Goal: Task Accomplishment & Management: Use online tool/utility

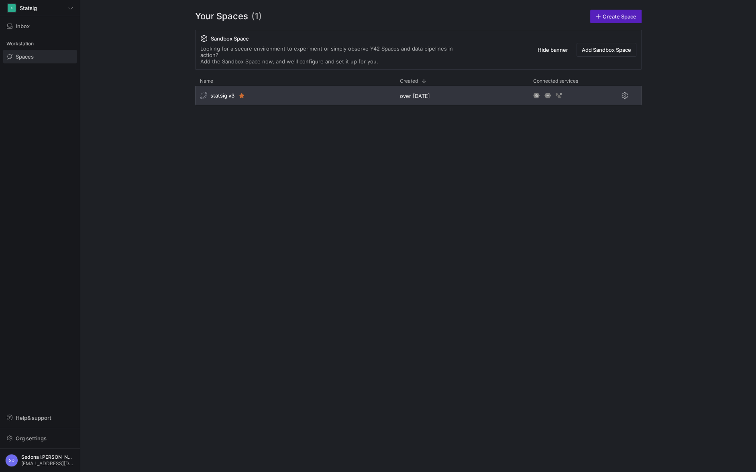
click at [227, 92] on span "statsig v3" at bounding box center [222, 95] width 24 height 6
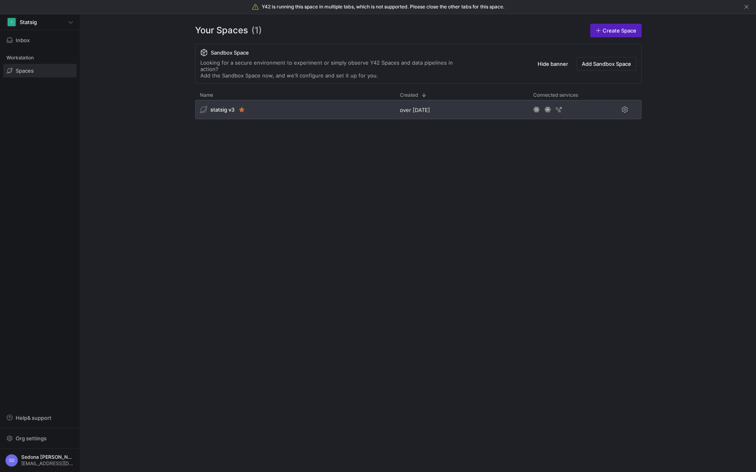
click at [222, 90] on div "Connected services Name 1" at bounding box center [418, 276] width 446 height 372
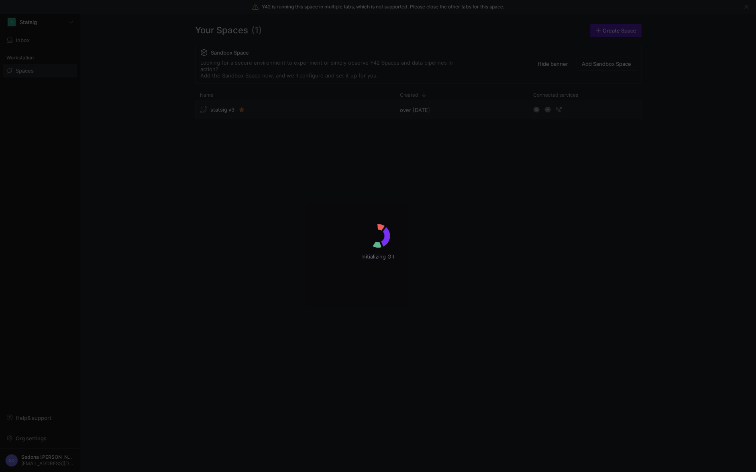
click at [222, 104] on div "Initializing Git" at bounding box center [378, 236] width 756 height 472
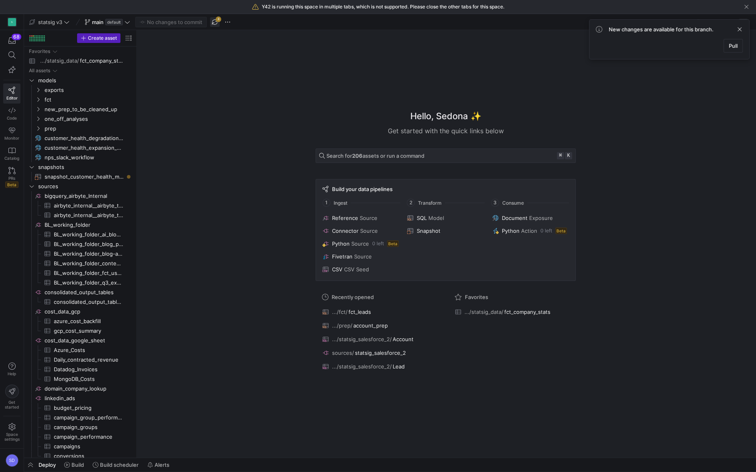
click at [215, 22] on span "button" at bounding box center [215, 22] width 10 height 10
click at [62, 100] on span "fct" at bounding box center [79, 99] width 68 height 9
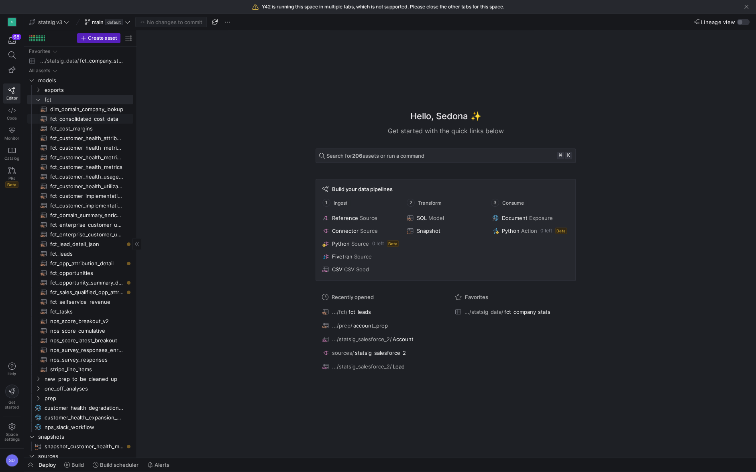
click at [67, 117] on span "fct_consolidated_cost_data​​​​​​​​​​" at bounding box center [87, 118] width 74 height 9
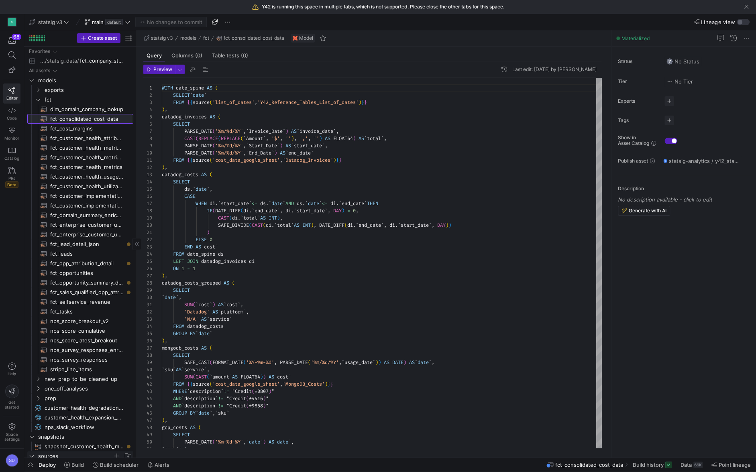
scroll to position [72, 0]
click at [31, 464] on span "button" at bounding box center [30, 465] width 13 height 14
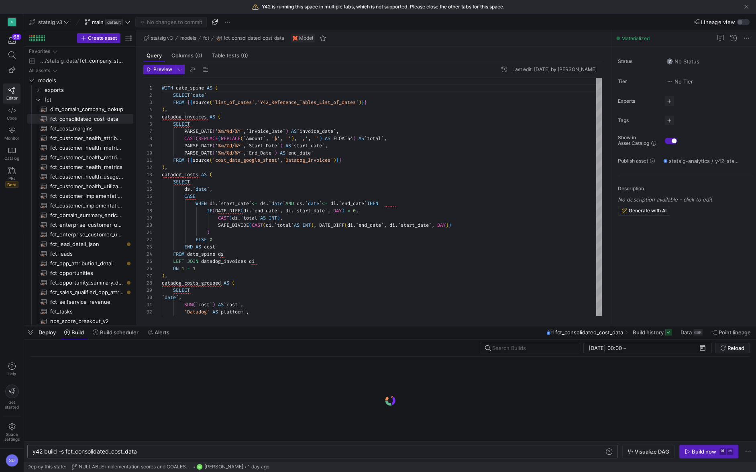
scroll to position [0, 33]
click at [65, 450] on div "y42 build -s fct_consolidated_cost_data" at bounding box center [319, 451] width 572 height 6
type textarea "y42 build -s +fct_consolidated_cost_data"
click at [708, 449] on div "Build now" at bounding box center [704, 451] width 24 height 6
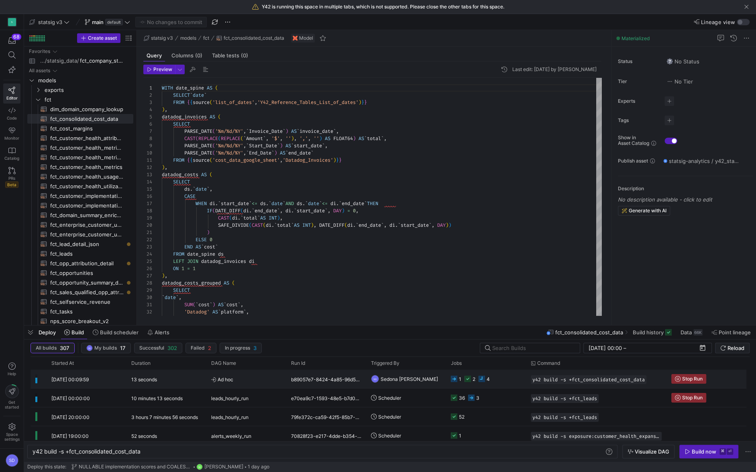
click at [445, 380] on div "SD Sedona Duggal" at bounding box center [406, 379] width 80 height 18
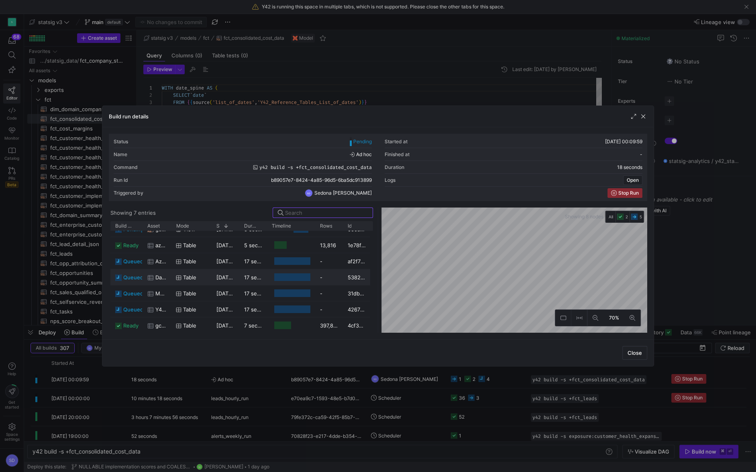
scroll to position [0, 0]
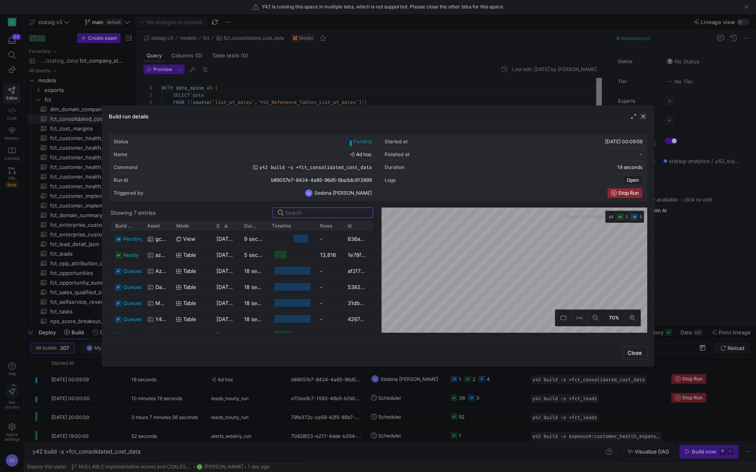
click at [644, 115] on span "button" at bounding box center [643, 116] width 8 height 8
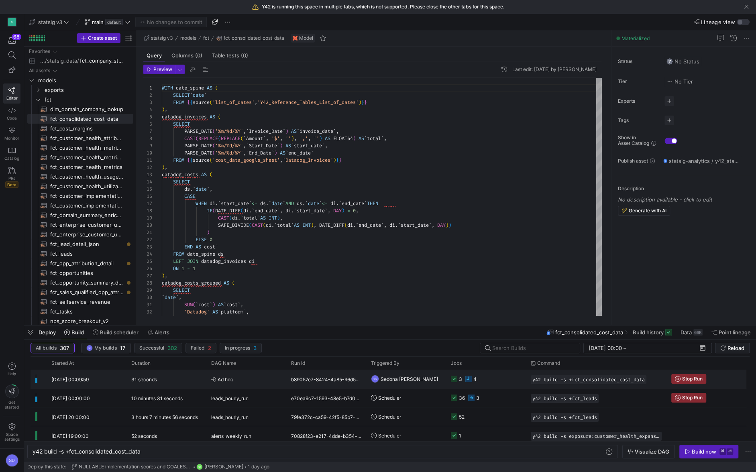
click at [243, 382] on span "Ad hoc" at bounding box center [246, 379] width 70 height 19
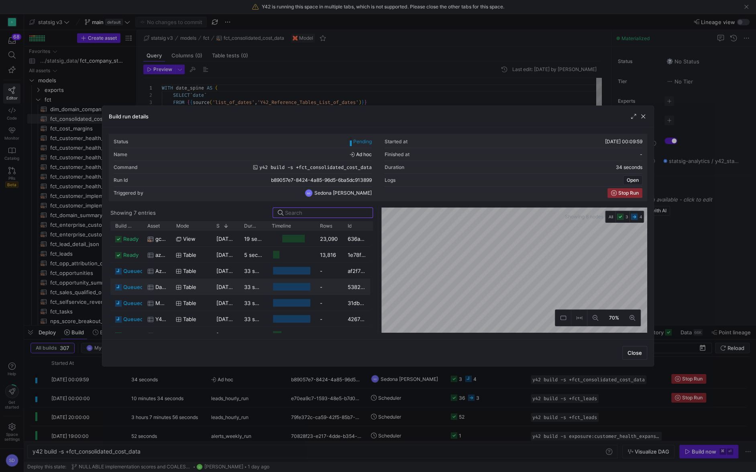
scroll to position [10, 0]
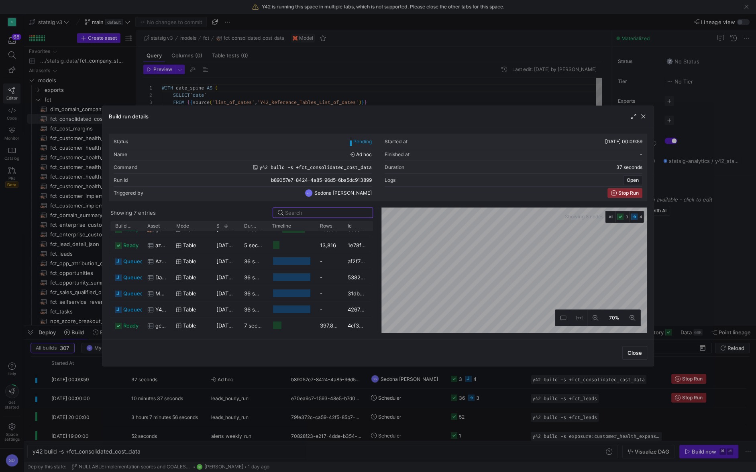
click at [344, 80] on div at bounding box center [378, 236] width 756 height 472
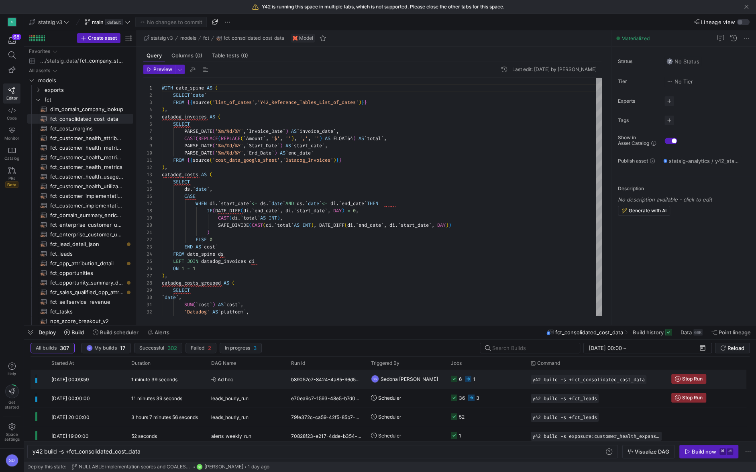
click at [433, 378] on y42-orchestration-triggered-by "SD Sedona Duggal" at bounding box center [406, 379] width 70 height 18
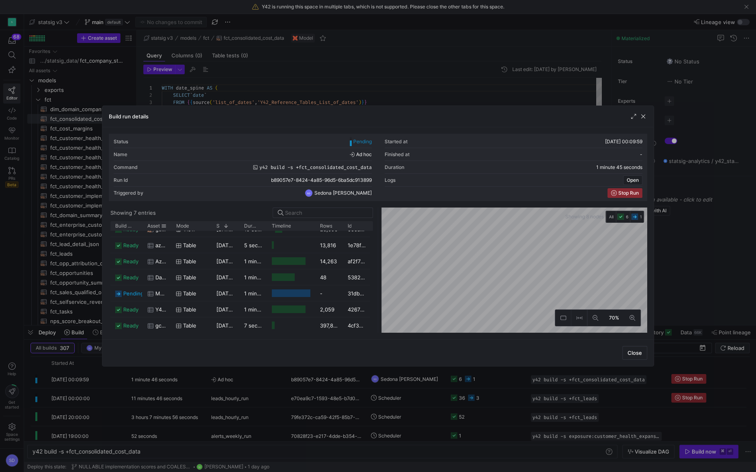
click at [169, 224] on div "Asset" at bounding box center [157, 225] width 29 height 9
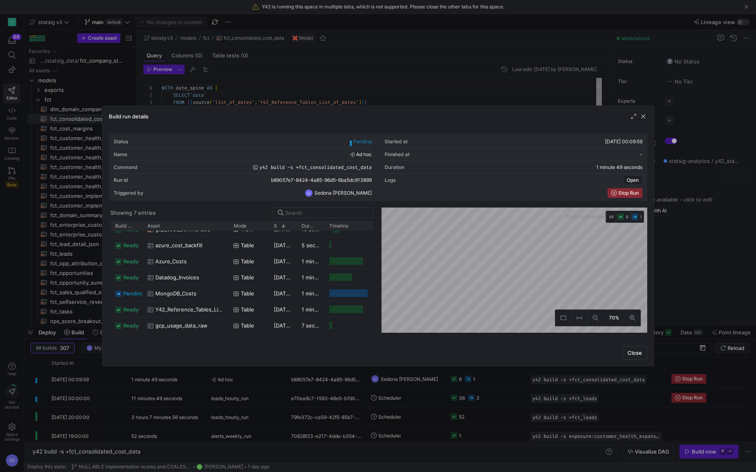
drag, startPoint x: 170, startPoint y: 226, endPoint x: 227, endPoint y: 231, distance: 57.2
click at [227, 231] on div "Build status Asset Mode 1" at bounding box center [241, 277] width 263 height 112
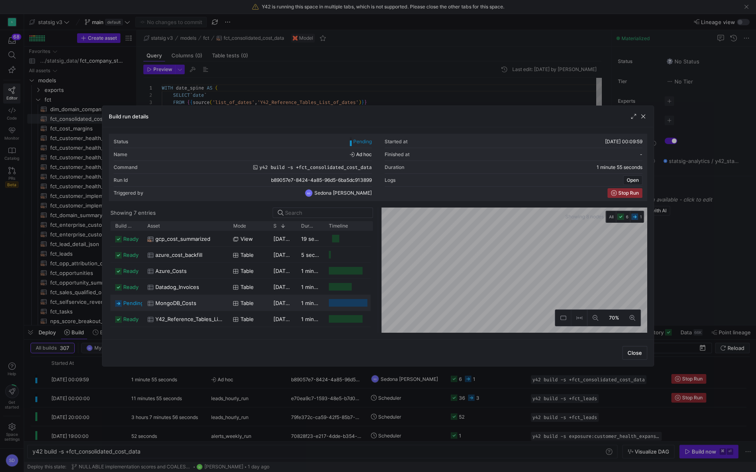
scroll to position [12, 0]
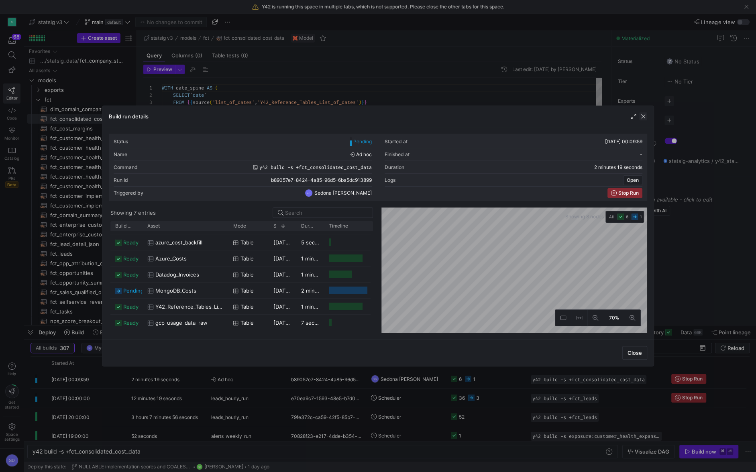
click at [643, 117] on span "button" at bounding box center [643, 116] width 8 height 8
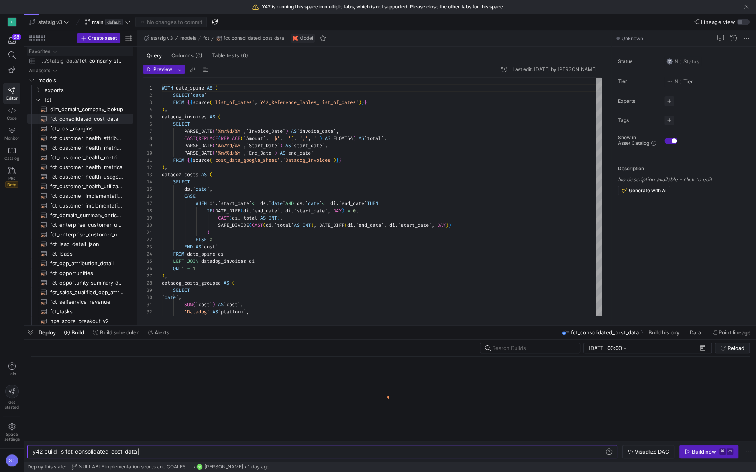
scroll to position [72, 0]
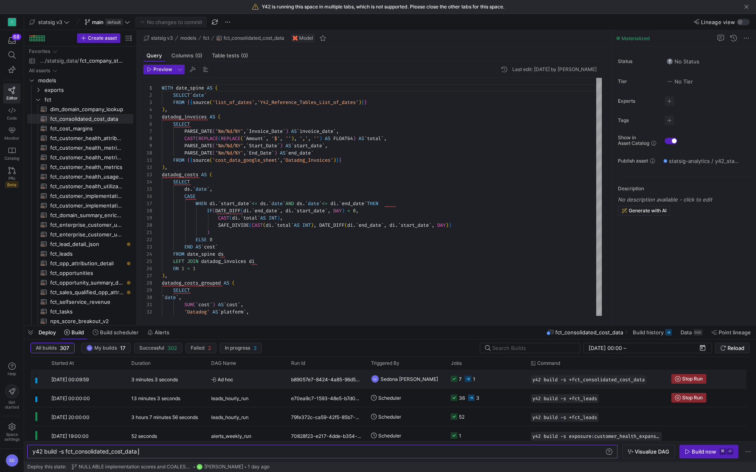
click at [153, 380] on y42-duration "3 minutes 3 seconds" at bounding box center [154, 380] width 47 height 6
